Goal: Find contact information: Find contact information

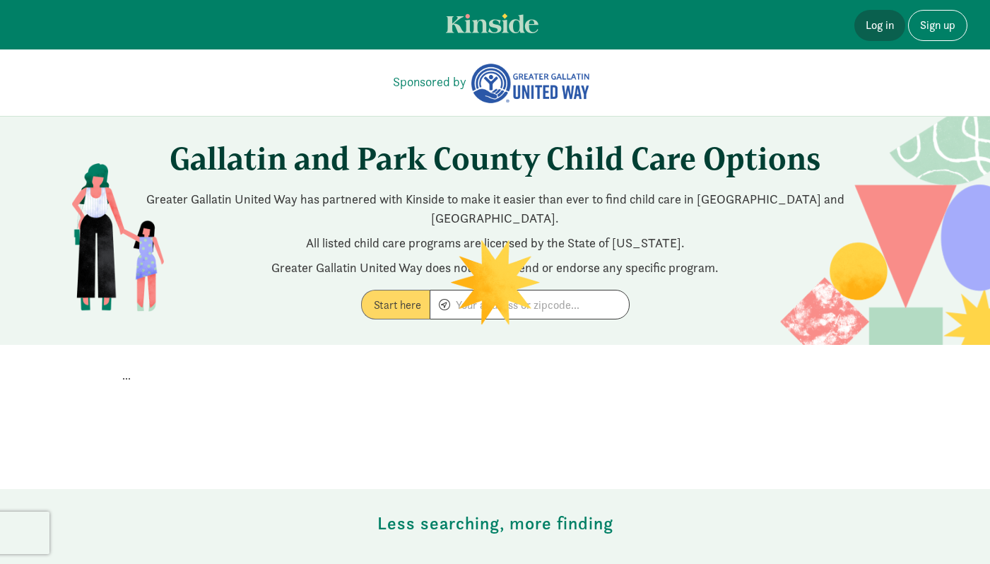
click at [865, 30] on link "Log in" at bounding box center [880, 25] width 51 height 31
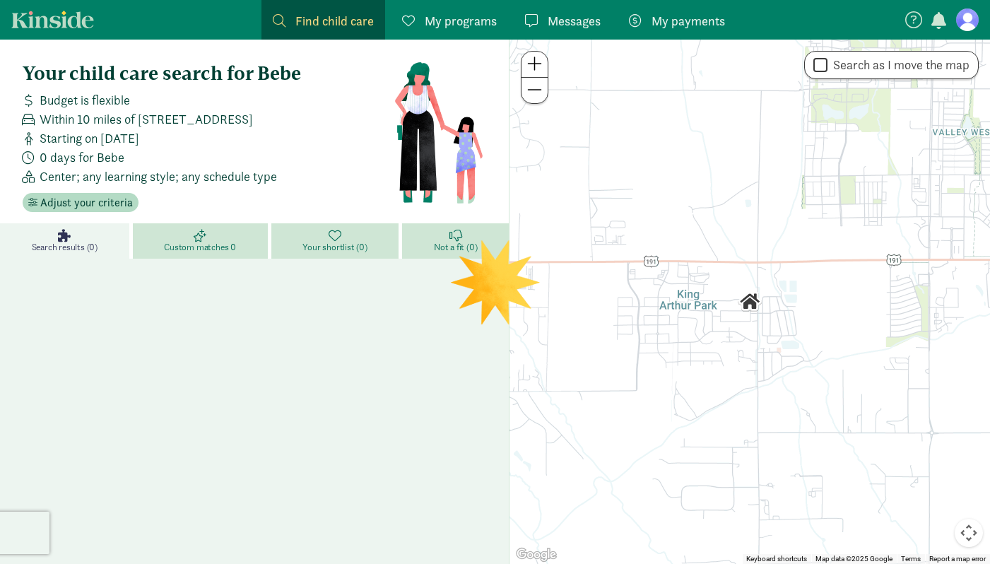
click at [459, 20] on span "My programs" at bounding box center [461, 20] width 72 height 19
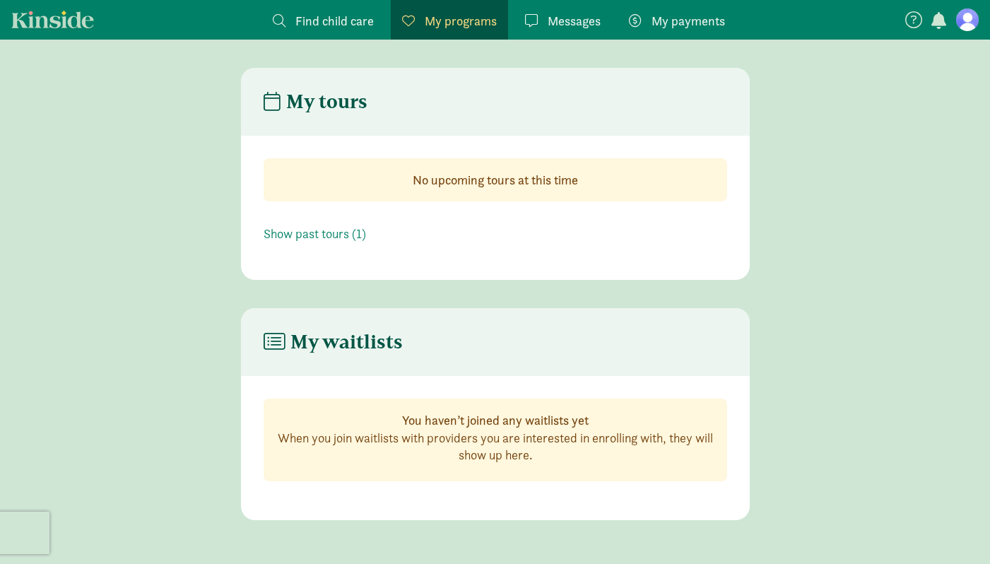
click at [593, 15] on span "Messages" at bounding box center [574, 20] width 53 height 19
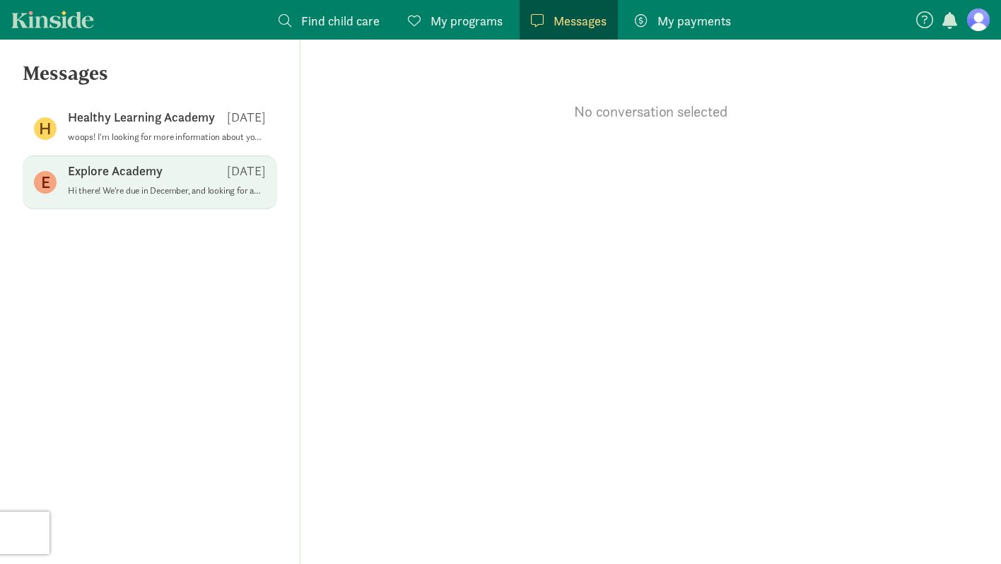
click at [107, 165] on p "Explore Academy" at bounding box center [115, 171] width 95 height 17
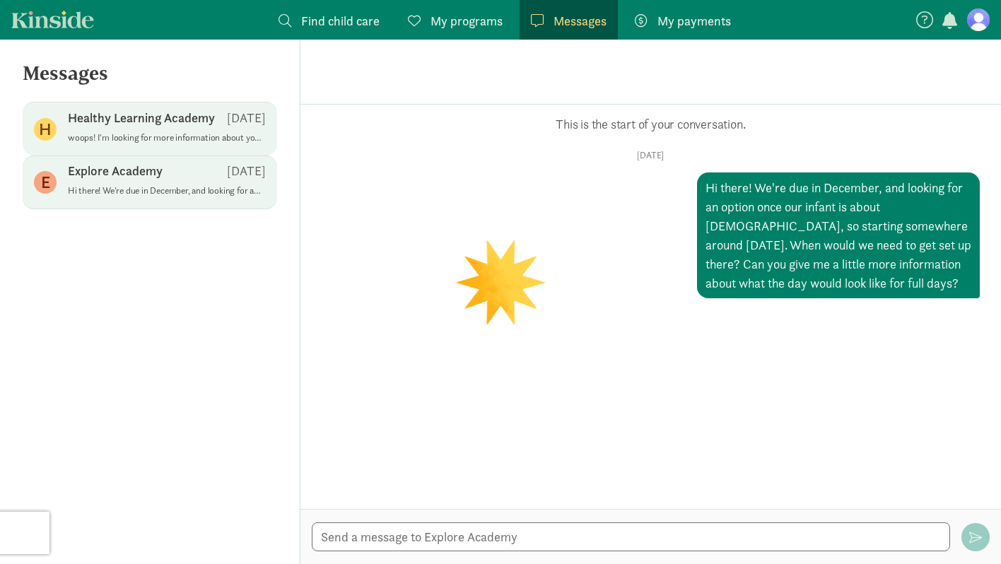
click at [155, 105] on div "H Healthy Learning Academy [DATE] woops! I'm looking for more information about…" at bounding box center [150, 129] width 254 height 54
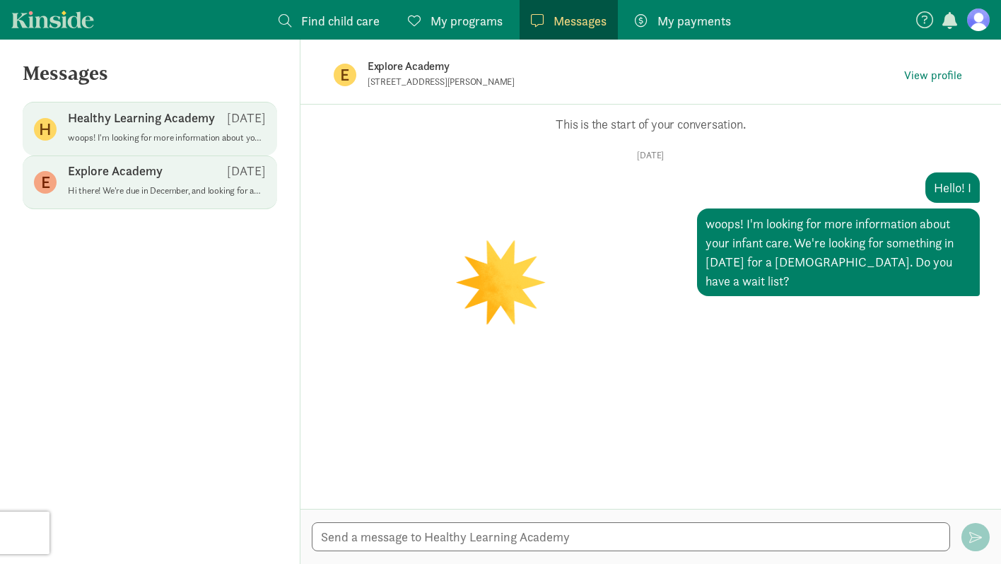
click at [129, 194] on p "Hi there! We're due in December, and looking for an option once our infant is a…" at bounding box center [167, 190] width 198 height 11
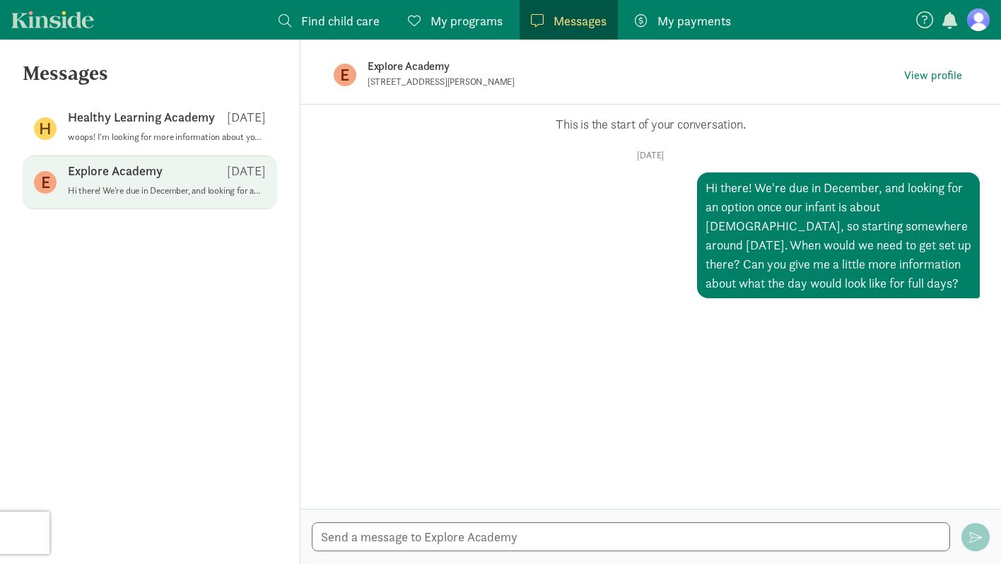
click at [403, 83] on p "[STREET_ADDRESS][PERSON_NAME]" at bounding box center [541, 81] width 346 height 11
copy div "[STREET_ADDRESS][PERSON_NAME]"
drag, startPoint x: 484, startPoint y: 299, endPoint x: 302, endPoint y: 208, distance: 203.9
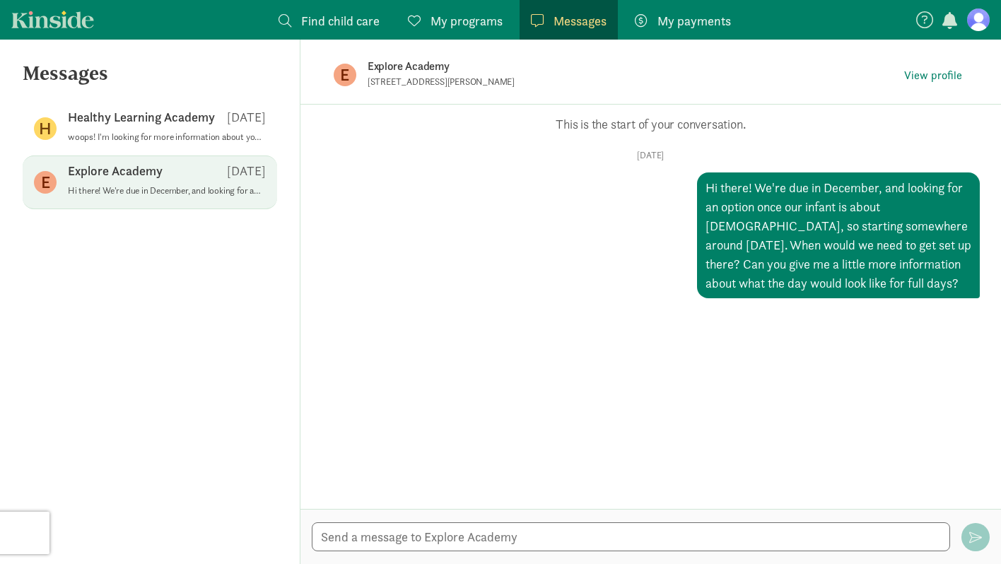
click at [486, 294] on div "Opps, something went wrong :( Retry This is the start of your conversation. Mon…" at bounding box center [650, 307] width 701 height 404
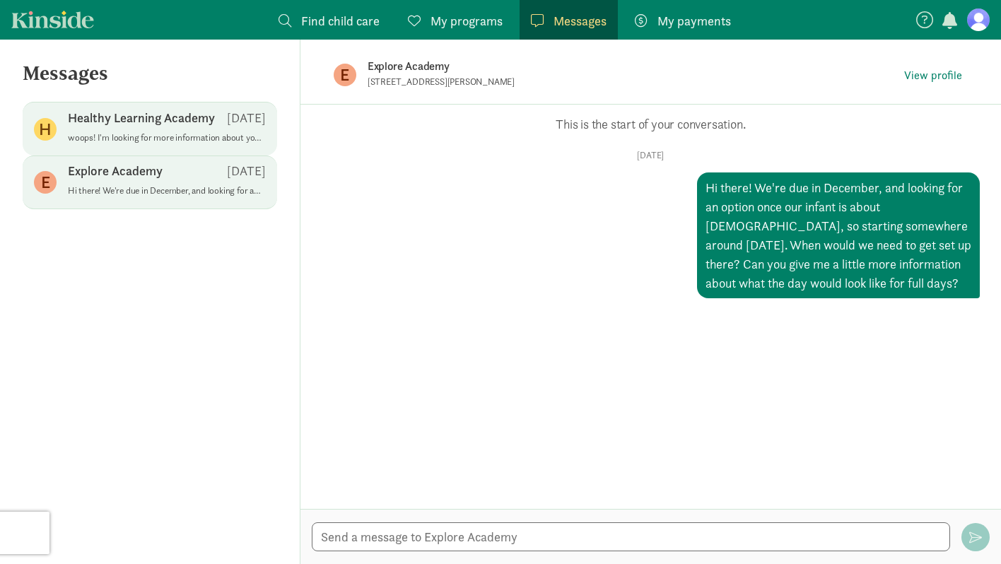
click at [112, 138] on p "woops! I'm looking for more information about your infant care. We're looking f…" at bounding box center [167, 137] width 198 height 11
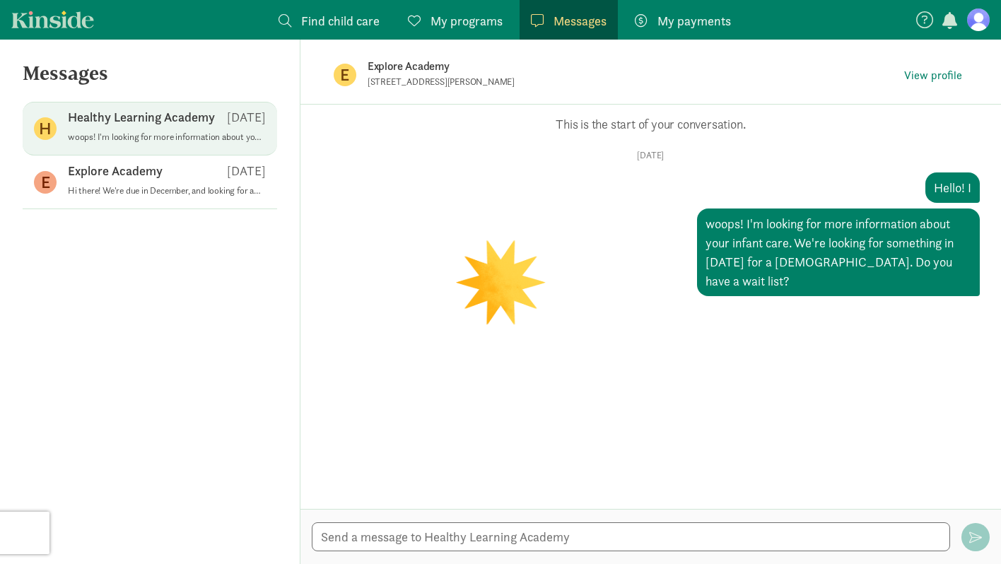
click at [450, 82] on p "1705 West Kagy Boulevard, Bozeman, MT 59715" at bounding box center [541, 81] width 346 height 11
click at [450, 82] on p "[STREET_ADDRESS]" at bounding box center [541, 81] width 346 height 11
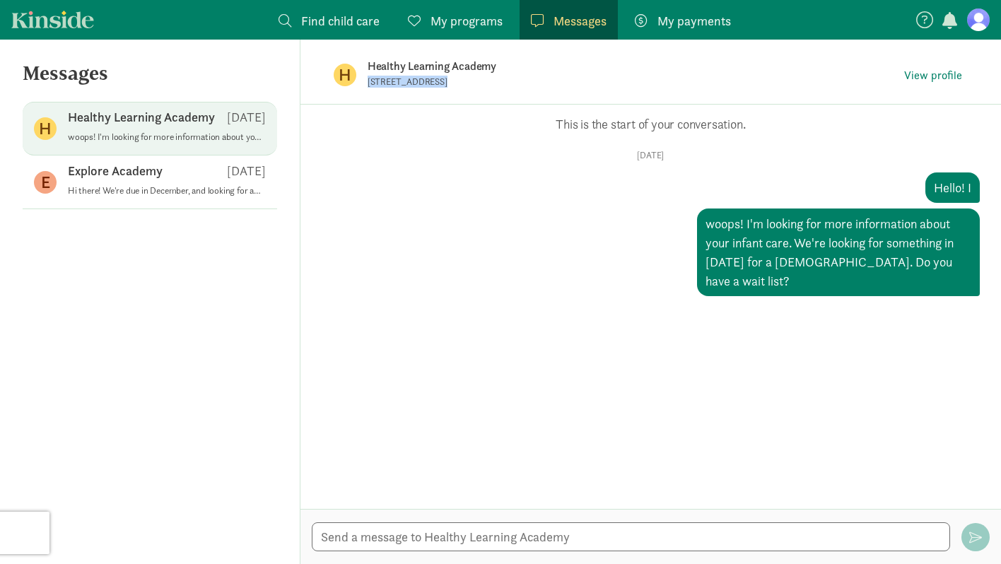
click at [450, 82] on p "[STREET_ADDRESS]" at bounding box center [541, 81] width 346 height 11
click at [551, 242] on div "Mon, Sep 08 Hello! I woops! I'm looking for more information about your infant …" at bounding box center [651, 223] width 658 height 146
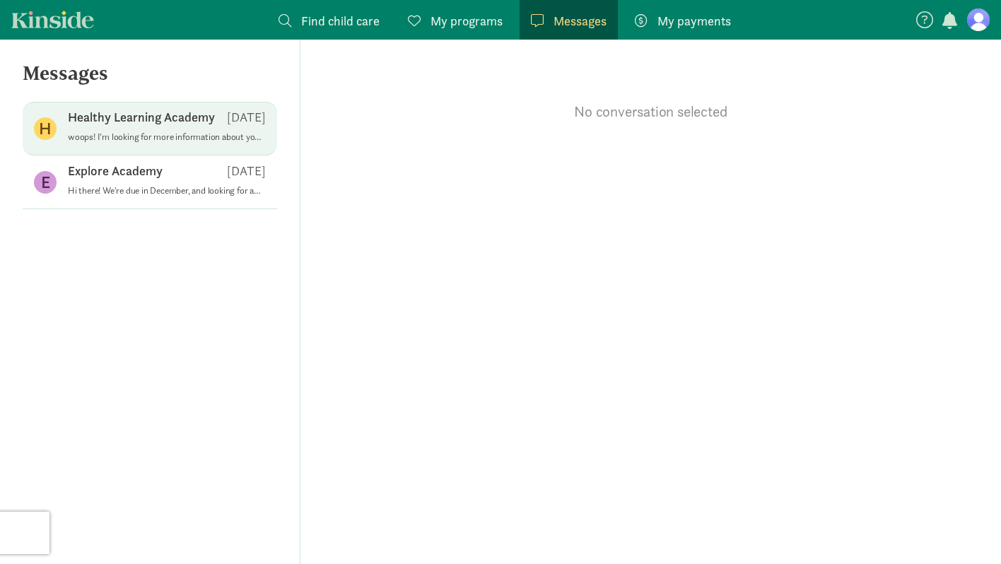
click at [126, 121] on p "Healthy Learning Academy" at bounding box center [141, 117] width 147 height 17
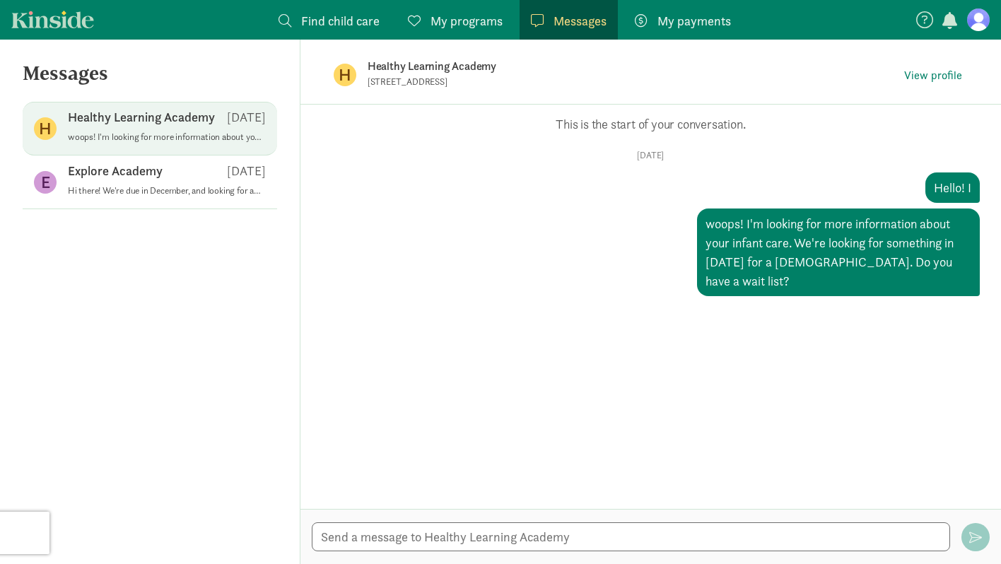
click at [433, 66] on p "Healthy Learning Academy" at bounding box center [590, 67] width 445 height 20
copy span "Healthy Learning Academy"
